Goal: Information Seeking & Learning: Learn about a topic

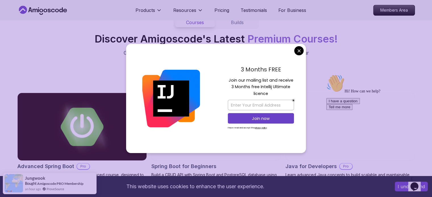
scroll to position [624, 0]
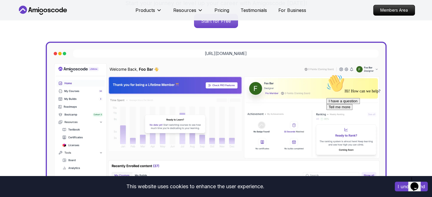
scroll to position [0, 0]
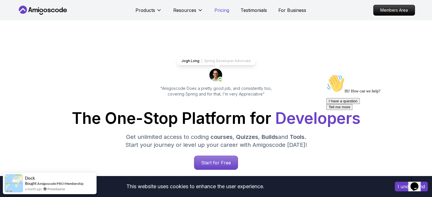
click at [222, 13] on p "Pricing" at bounding box center [221, 10] width 15 height 7
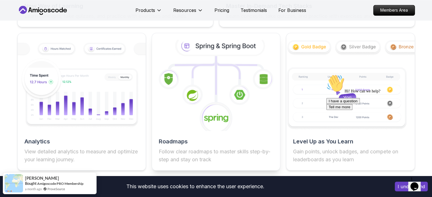
scroll to position [1020, 0]
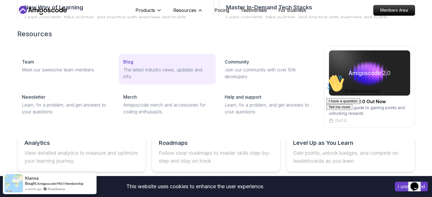
click at [164, 71] on p "The latest industry news, updates and info" at bounding box center [167, 73] width 88 height 14
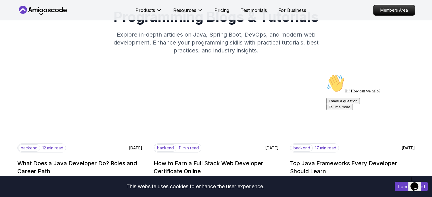
scroll to position [114, 0]
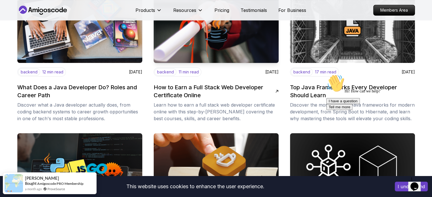
click at [177, 92] on h2 "How to Earn a Full Stack Web Developer Certificate Online" at bounding box center [214, 91] width 121 height 16
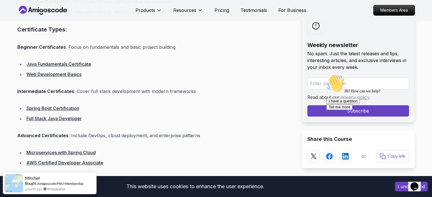
scroll to position [511, 0]
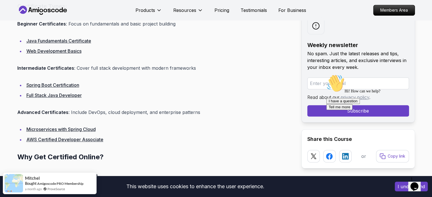
click at [70, 85] on link "Spring Boot Certification" at bounding box center [52, 85] width 53 height 6
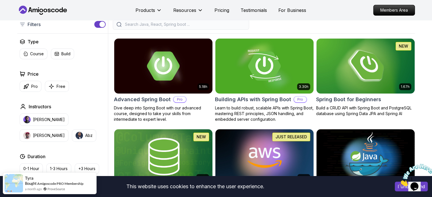
scroll to position [142, 0]
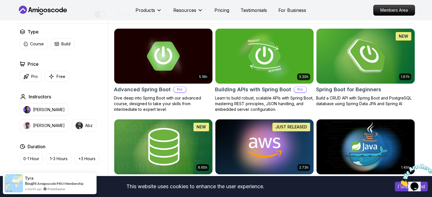
click at [350, 67] on img at bounding box center [365, 56] width 103 height 58
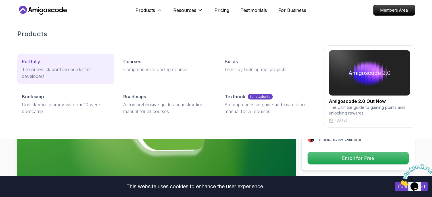
click at [49, 74] on p "The one-click portfolio builder for developers" at bounding box center [66, 73] width 88 height 14
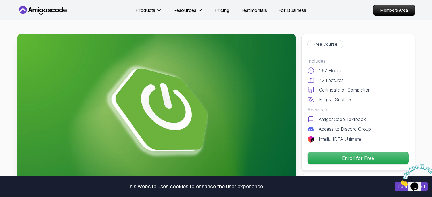
click at [56, 9] on icon at bounding box center [57, 10] width 4 height 3
